Goal: Task Accomplishment & Management: Use online tool/utility

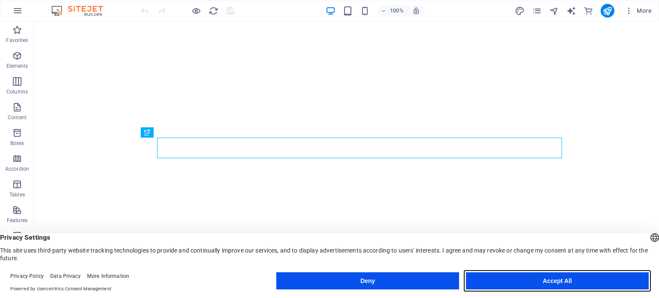
click at [529, 281] on button "Accept All" at bounding box center [557, 281] width 183 height 17
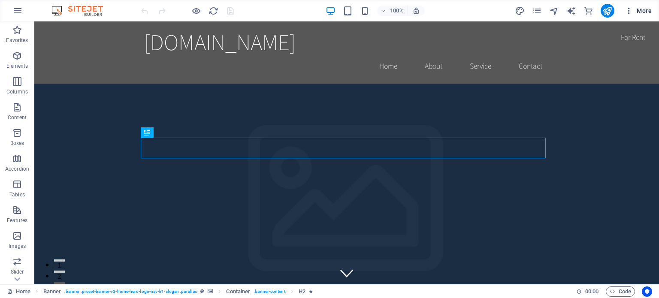
click at [639, 11] on span "More" at bounding box center [638, 10] width 27 height 9
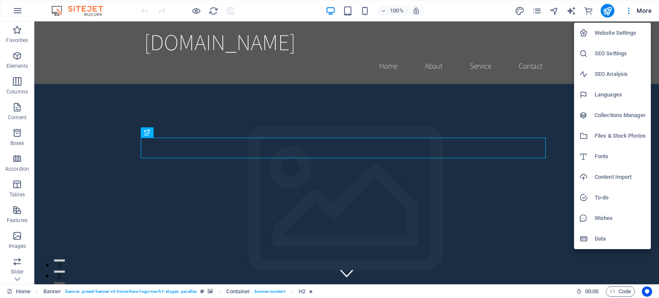
click at [629, 10] on div at bounding box center [329, 149] width 659 height 298
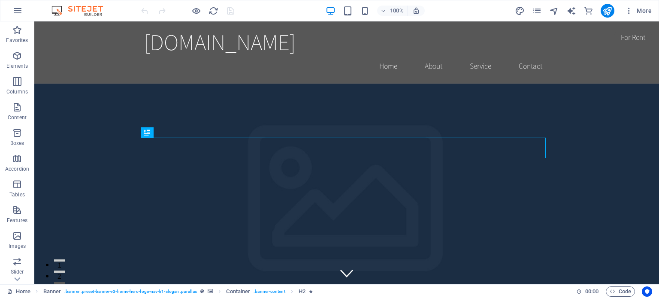
click at [629, 10] on icon "button" at bounding box center [629, 10] width 9 height 9
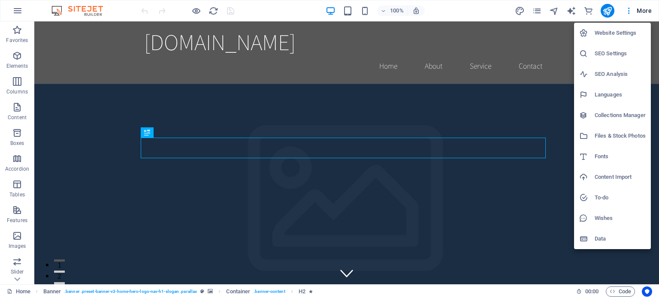
click at [18, 9] on div at bounding box center [329, 149] width 659 height 298
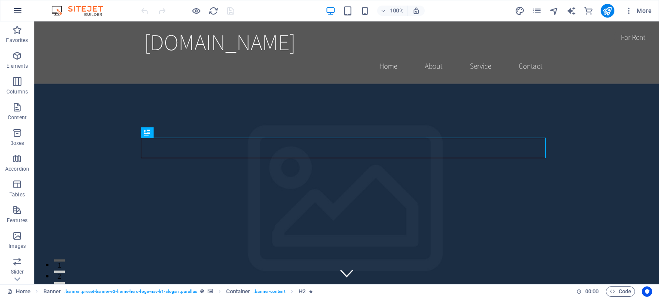
click at [18, 13] on icon "button" at bounding box center [17, 11] width 10 height 10
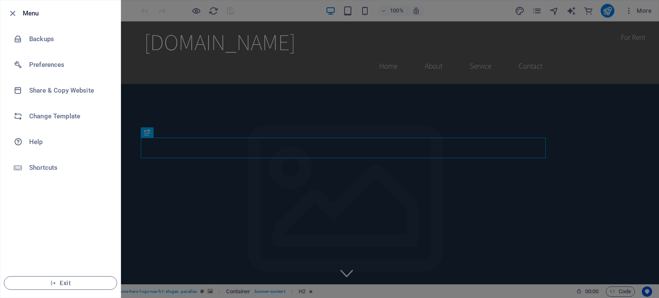
click at [288, 12] on div at bounding box center [329, 149] width 659 height 298
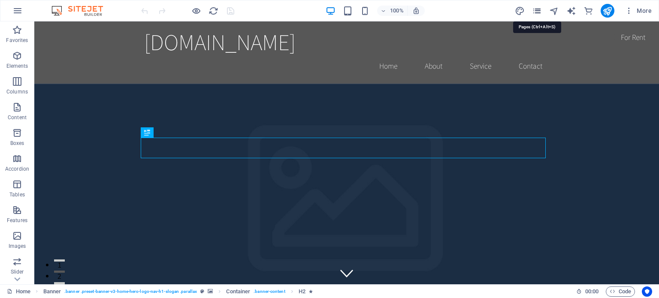
click at [537, 9] on icon "pages" at bounding box center [537, 11] width 10 height 10
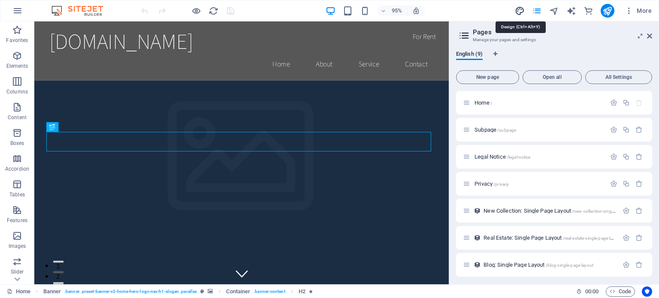
click at [520, 12] on icon "design" at bounding box center [520, 11] width 10 height 10
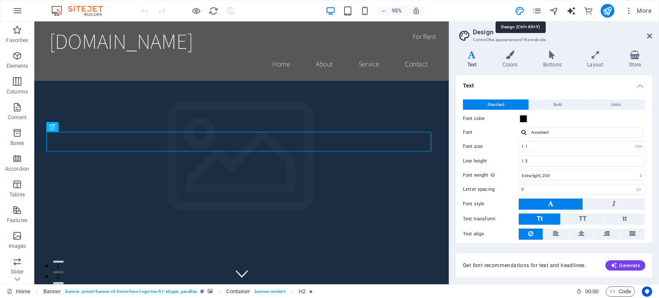
click at [572, 10] on icon "text_generator" at bounding box center [572, 11] width 10 height 10
select select "English"
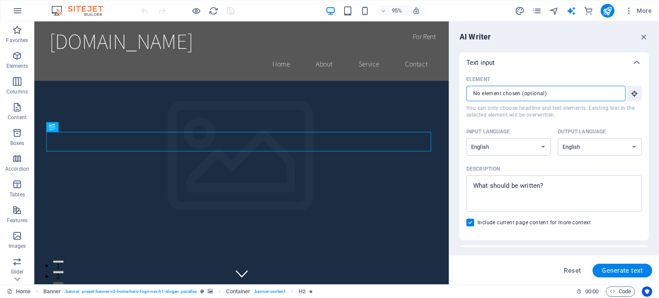
click at [548, 94] on input "Element ​ You can only choose headline and text elements. Existing text in the …" at bounding box center [543, 93] width 153 height 15
click at [640, 41] on icon "button" at bounding box center [643, 36] width 9 height 9
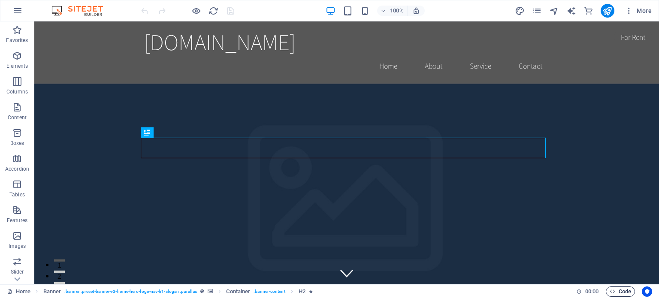
click at [625, 290] on span "Code" at bounding box center [620, 292] width 21 height 10
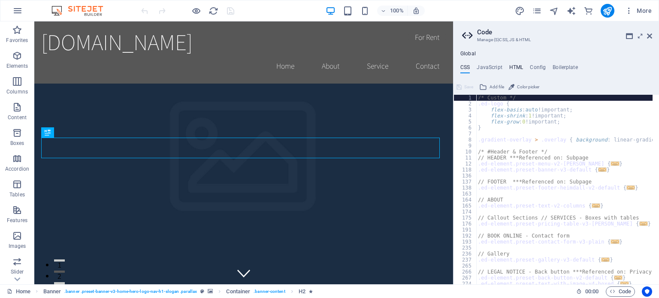
click at [513, 67] on h4 "HTML" at bounding box center [516, 68] width 14 height 9
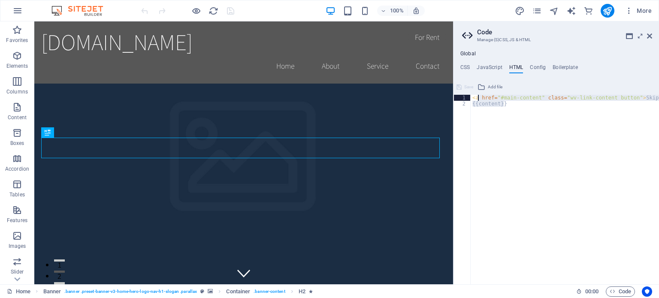
drag, startPoint x: 515, startPoint y: 112, endPoint x: 467, endPoint y: 94, distance: 51.3
click at [467, 95] on div "<a href="#main-content" class="wv-link-content button">Skip to main content</a>…" at bounding box center [557, 190] width 206 height 190
type textarea "<a href="#main-content" class="wv-link-content button">Skip to main content</a>…"
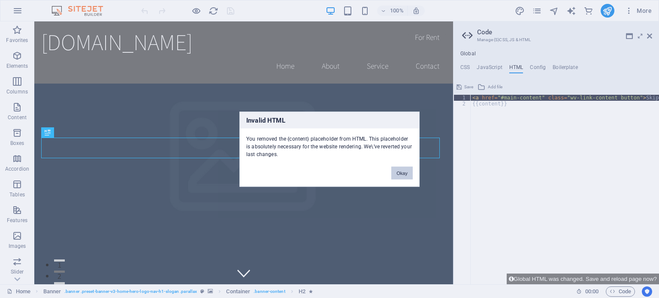
click at [402, 173] on button "Okay" at bounding box center [401, 173] width 21 height 13
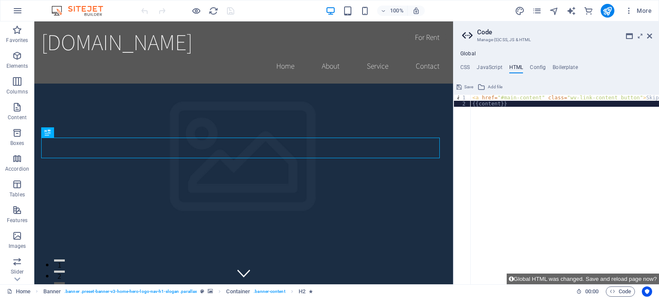
click at [515, 112] on div "< a href = "#main-content" class = "wv-link-content button" > Skip to main cont…" at bounding box center [587, 196] width 232 height 202
click at [498, 87] on span "Add file" at bounding box center [495, 87] width 15 height 10
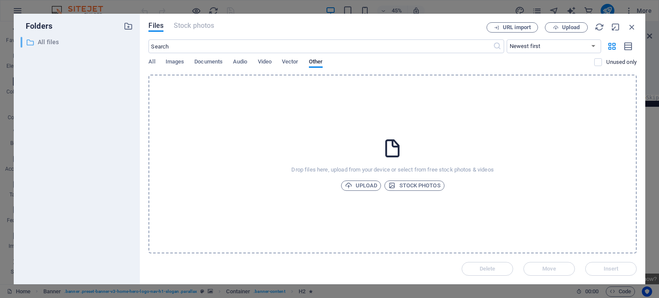
click at [57, 42] on p "All files" at bounding box center [78, 42] width 80 height 10
click at [630, 25] on icon "button" at bounding box center [631, 26] width 9 height 9
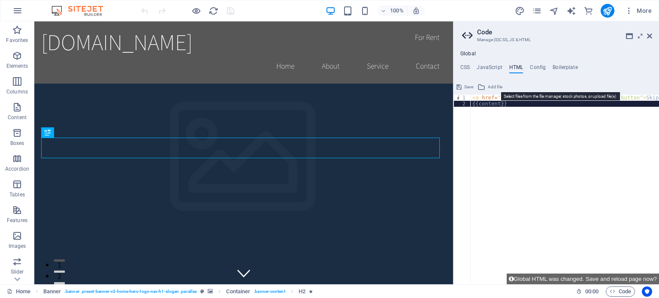
click at [482, 85] on icon at bounding box center [482, 87] width 8 height 10
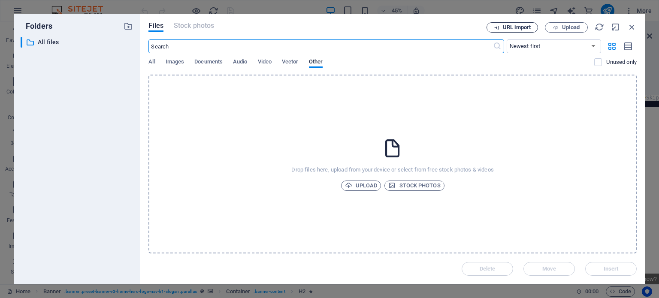
click at [526, 27] on span "URL import" at bounding box center [517, 27] width 28 height 5
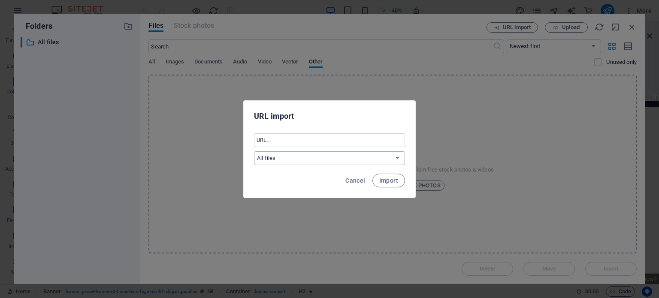
click at [336, 154] on select "All files" at bounding box center [329, 159] width 151 height 14
drag, startPoint x: 337, startPoint y: 157, endPoint x: 338, endPoint y: 142, distance: 15.5
click at [337, 157] on select "All files" at bounding box center [329, 159] width 151 height 14
click at [339, 138] on input "text" at bounding box center [329, 140] width 151 height 14
click at [385, 182] on span "Import" at bounding box center [388, 180] width 19 height 7
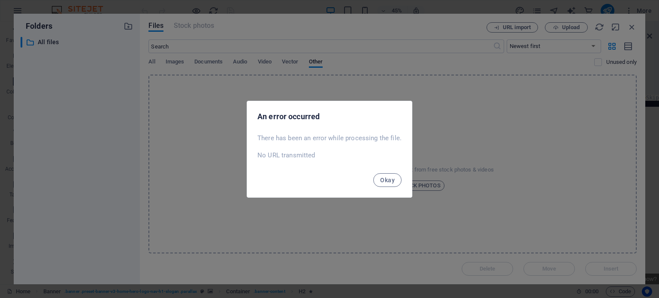
click at [394, 187] on div "Okay" at bounding box center [329, 182] width 165 height 29
click at [393, 180] on span "Okay" at bounding box center [387, 180] width 15 height 7
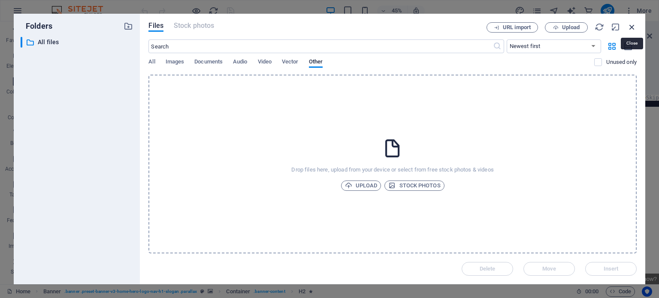
click at [630, 27] on icon "button" at bounding box center [631, 26] width 9 height 9
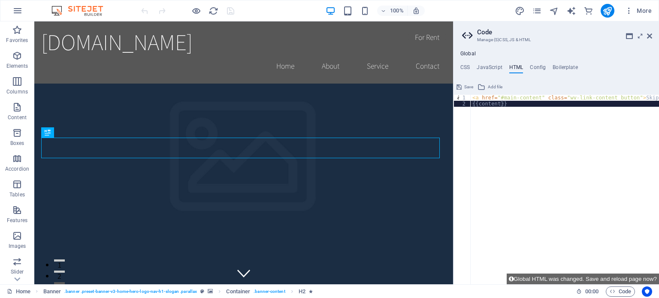
click at [536, 113] on div "< a href = "#main-content" class = "wv-link-content button" > Skip to main cont…" at bounding box center [587, 196] width 232 height 202
click at [524, 96] on div "< a href = "#main-content" class = "wv-link-content button" > Skip to main cont…" at bounding box center [587, 196] width 232 height 202
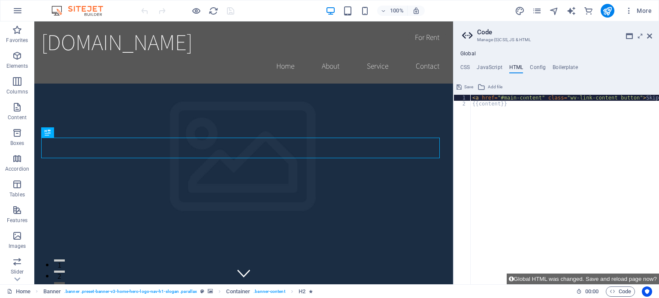
click at [490, 106] on div "< a href = "#main-content" class = "wv-link-content button" > Skip to main cont…" at bounding box center [587, 196] width 232 height 202
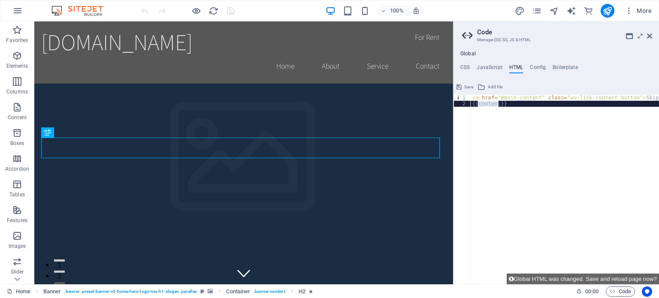
click at [490, 106] on div "< a href = "#main-content" class = "wv-link-content button" > Skip to main cont…" at bounding box center [587, 196] width 232 height 202
click at [508, 105] on div "< a href = "#main-content" class = "wv-link-content button" > Skip to main cont…" at bounding box center [587, 196] width 232 height 202
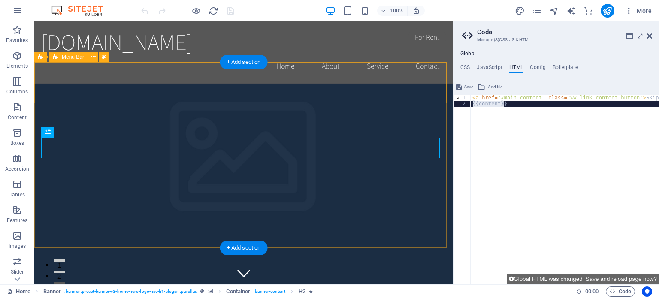
drag, startPoint x: 548, startPoint y: 127, endPoint x: 439, endPoint y: 102, distance: 111.8
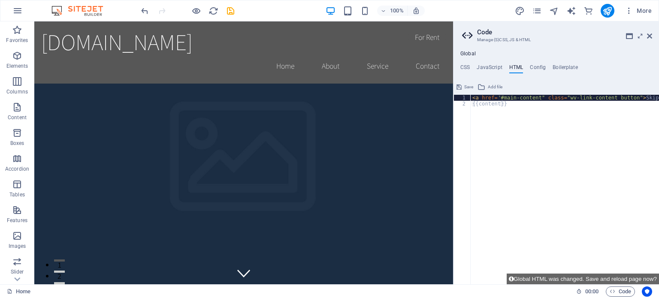
click at [498, 95] on div "< a href = "#main-content" class = "wv-link-content button" > Skip to main cont…" at bounding box center [587, 196] width 232 height 202
type textarea ">"
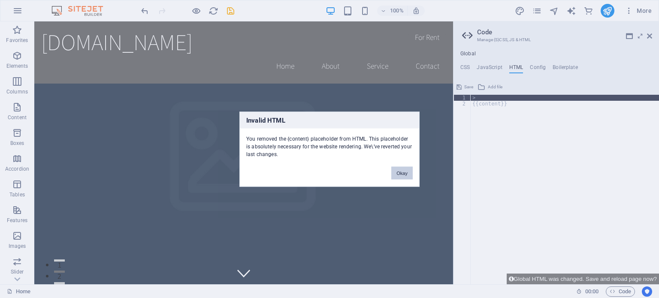
click at [402, 177] on button "Okay" at bounding box center [401, 173] width 21 height 13
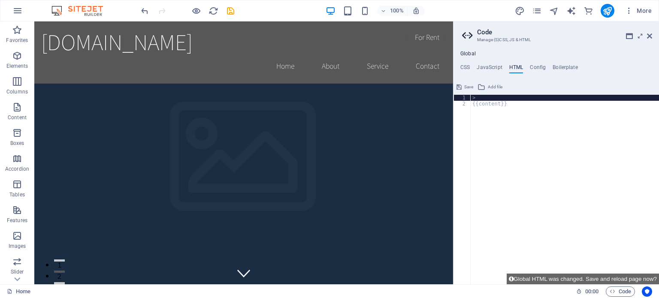
click at [487, 104] on div "> {{content}}" at bounding box center [565, 196] width 188 height 202
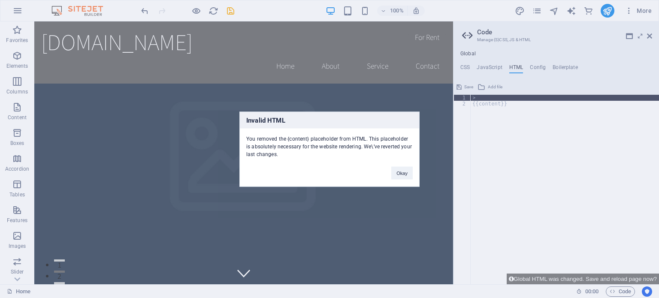
type textarea ">"
click at [494, 84] on div "Invalid HTML You removed the {content} placeholder from HTML. This placeholder …" at bounding box center [329, 149] width 659 height 298
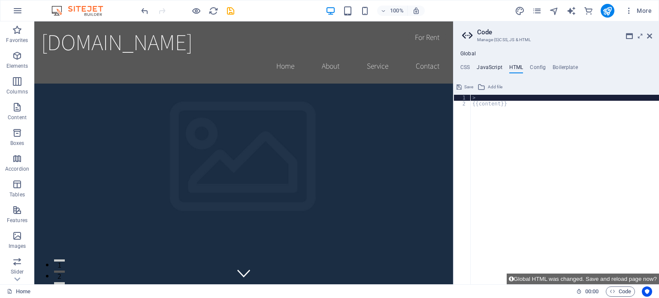
click at [492, 65] on h4 "JavaScript" at bounding box center [489, 68] width 25 height 9
type textarea "/* JS for preset "Menu V2" */"
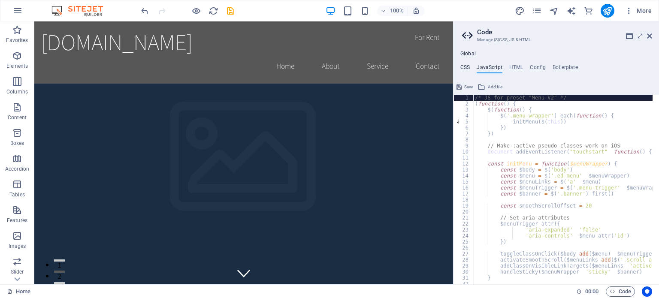
click at [467, 68] on h4 "CSS" at bounding box center [465, 68] width 9 height 9
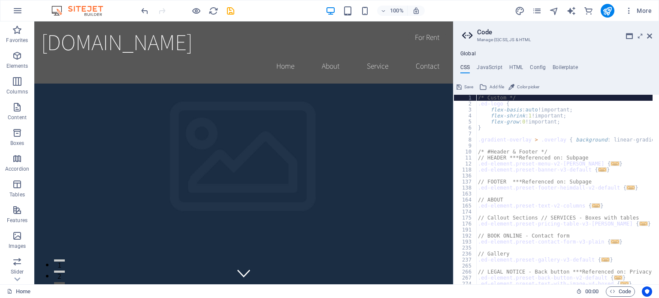
click at [519, 118] on div "/* Custom */ .ed-logo { flex-basis : auto !important; flex-shrink : 1 !importan…" at bounding box center [652, 192] width 353 height 195
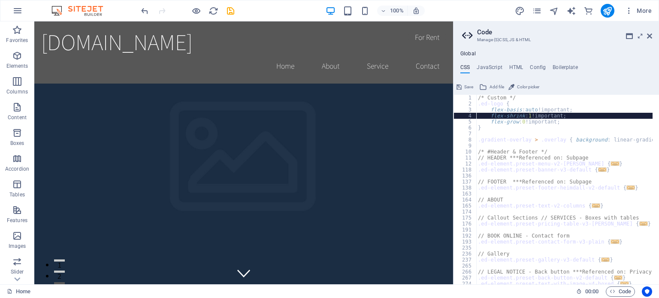
type textarea "} }"
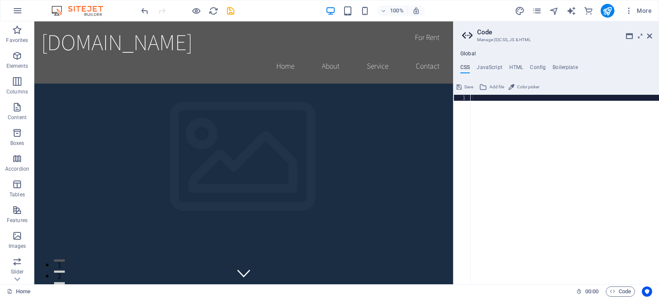
click at [555, 148] on div at bounding box center [565, 196] width 188 height 202
click at [496, 65] on h4 "JavaScript" at bounding box center [489, 68] width 25 height 9
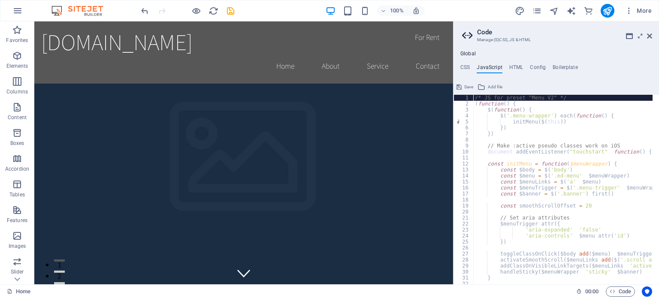
click at [524, 67] on ul "CSS JavaScript HTML Config Boilerplate" at bounding box center [557, 68] width 206 height 9
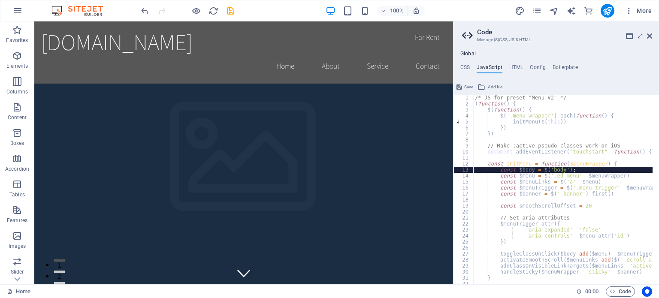
click at [544, 167] on div "/* JS for preset "Menu V2" */ ( function ( ) { $ ( function ( ) { $ ( '.menu-wr…" at bounding box center [670, 192] width 394 height 195
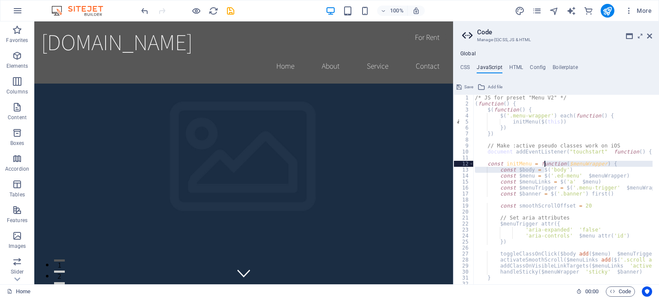
type textarea "websiteScript.init(); }"
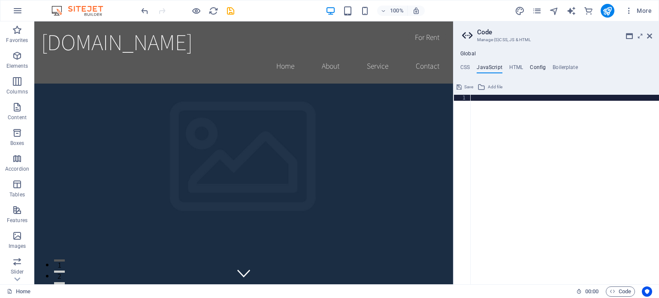
click at [532, 66] on h4 "Config" at bounding box center [538, 68] width 16 height 9
type textarea "$color-background: #ffffff;"
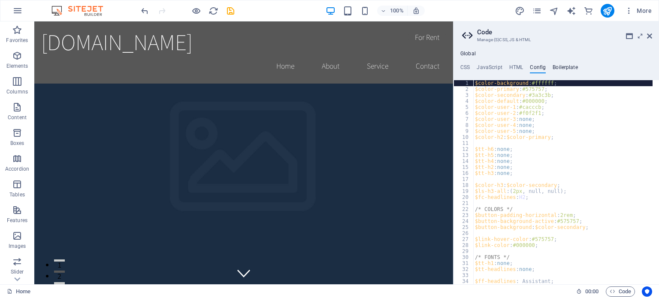
click at [558, 65] on h4 "Boilerplate" at bounding box center [565, 68] width 25 height 9
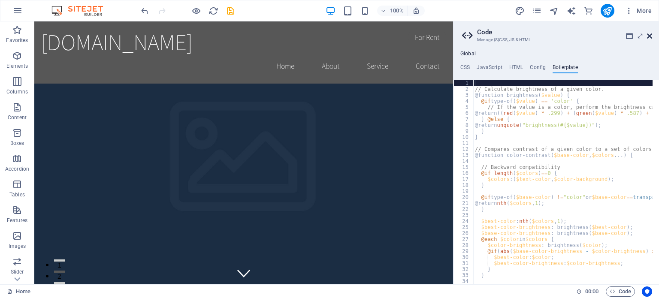
click at [649, 35] on icon at bounding box center [649, 36] width 5 height 7
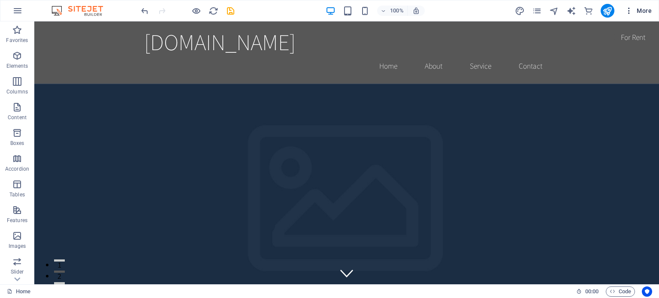
click at [647, 7] on span "More" at bounding box center [638, 10] width 27 height 9
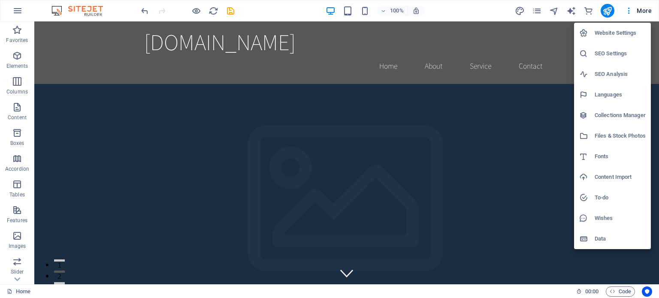
click at [18, 10] on div at bounding box center [329, 149] width 659 height 298
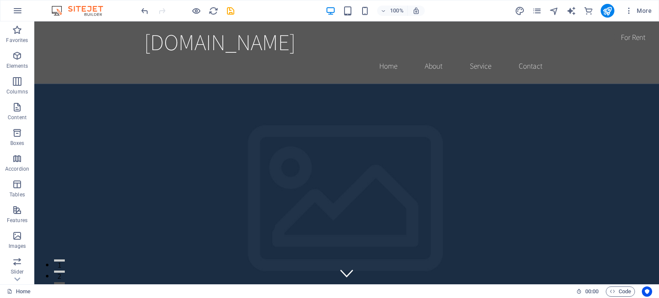
click at [18, 9] on icon "button" at bounding box center [17, 11] width 10 height 10
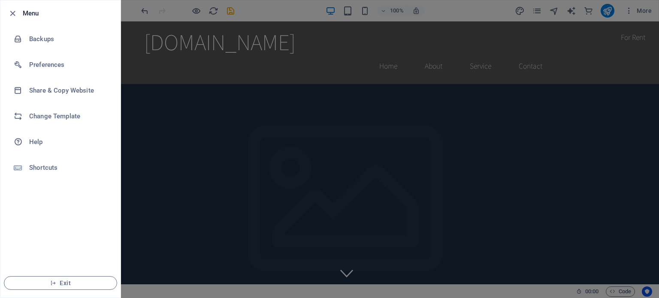
click at [53, 276] on li "Exit" at bounding box center [60, 283] width 120 height 29
click at [39, 284] on span "Exit" at bounding box center [60, 283] width 99 height 7
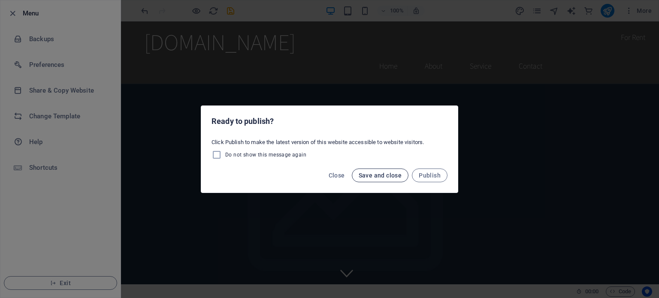
click at [384, 177] on span "Save and close" at bounding box center [380, 175] width 43 height 7
checkbox input "false"
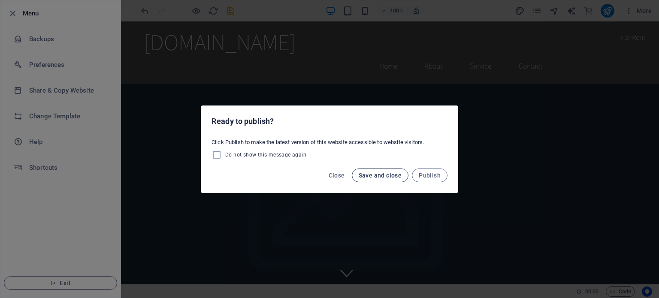
checkbox input "false"
